Goal: Check status: Check status

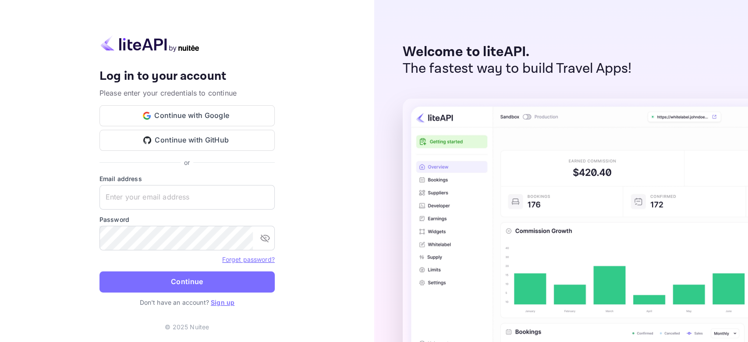
type input "[EMAIL_ADDRESS][DOMAIN_NAME]"
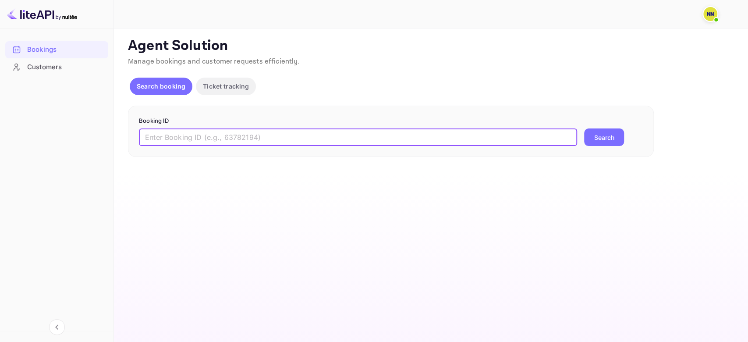
click at [213, 143] on input "text" at bounding box center [358, 137] width 438 height 18
paste input "6788169"
type input "6788169"
click at [584, 128] on button "Search" at bounding box center [604, 137] width 40 height 18
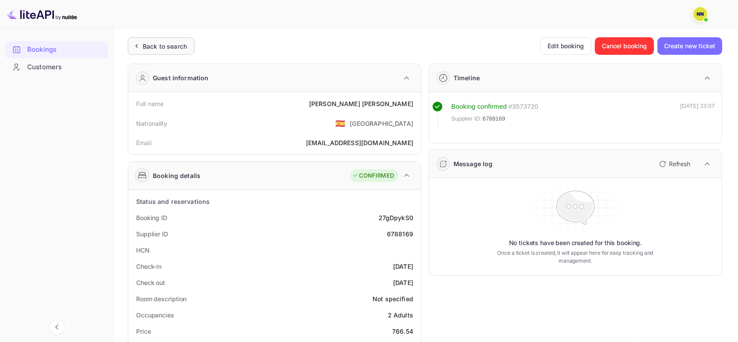
click at [172, 39] on div "Back to search" at bounding box center [161, 46] width 67 height 18
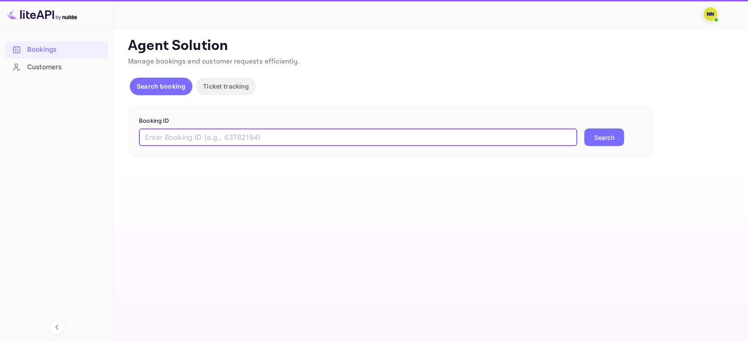
click at [188, 134] on input "text" at bounding box center [358, 137] width 438 height 18
paste input "7742454"
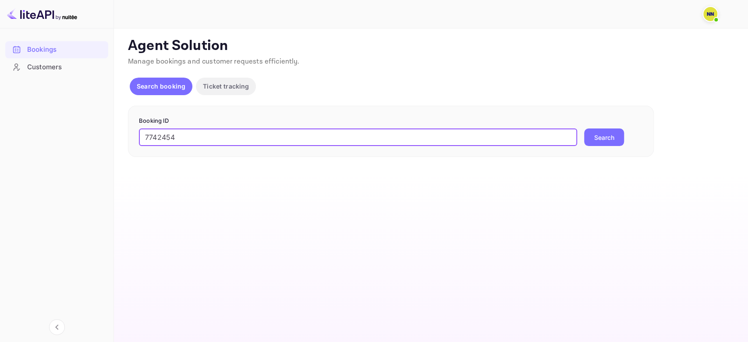
type input "7742454"
click at [584, 128] on button "Search" at bounding box center [604, 137] width 40 height 18
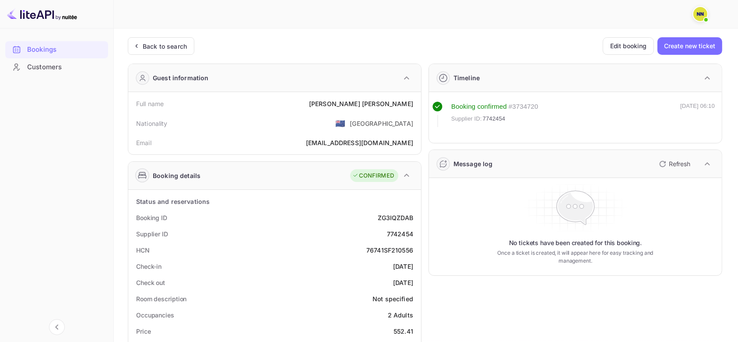
click at [397, 248] on div "76741SF210556" at bounding box center [390, 249] width 47 height 9
copy div "76741SF210556"
click at [166, 48] on div "Back to search" at bounding box center [165, 46] width 44 height 9
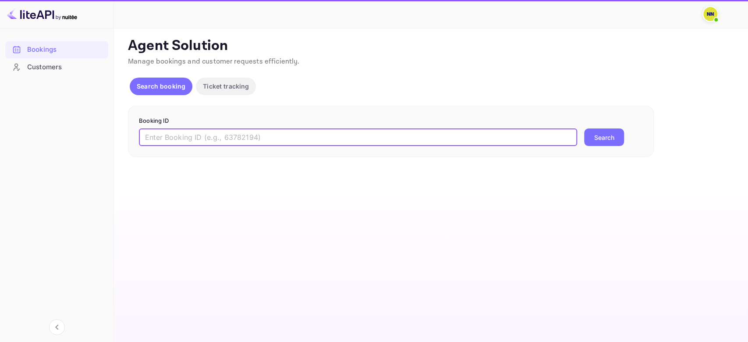
click at [197, 137] on input "text" at bounding box center [358, 137] width 438 height 18
paste input "7606606"
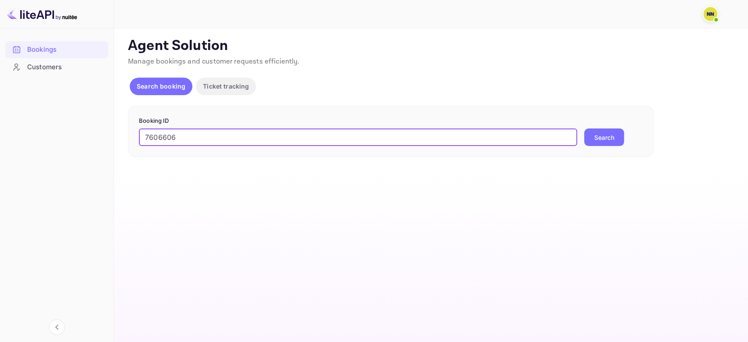
type input "7606606"
click at [584, 128] on button "Search" at bounding box center [604, 137] width 40 height 18
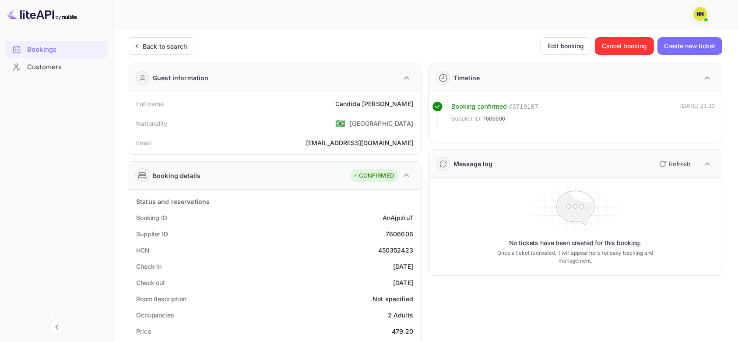
click at [403, 249] on div "450352423" at bounding box center [395, 249] width 35 height 9
copy div "450352423"
